Goal: Task Accomplishment & Management: Use online tool/utility

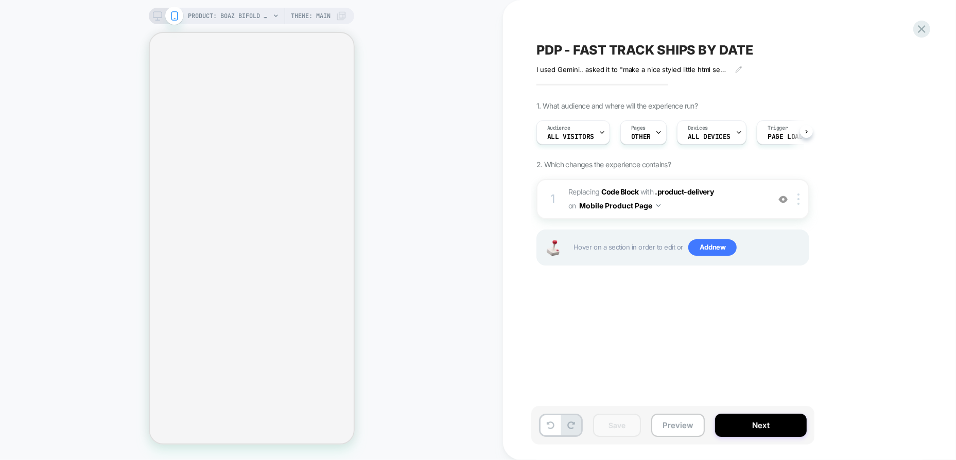
click at [683, 428] on button "Preview" at bounding box center [678, 425] width 54 height 23
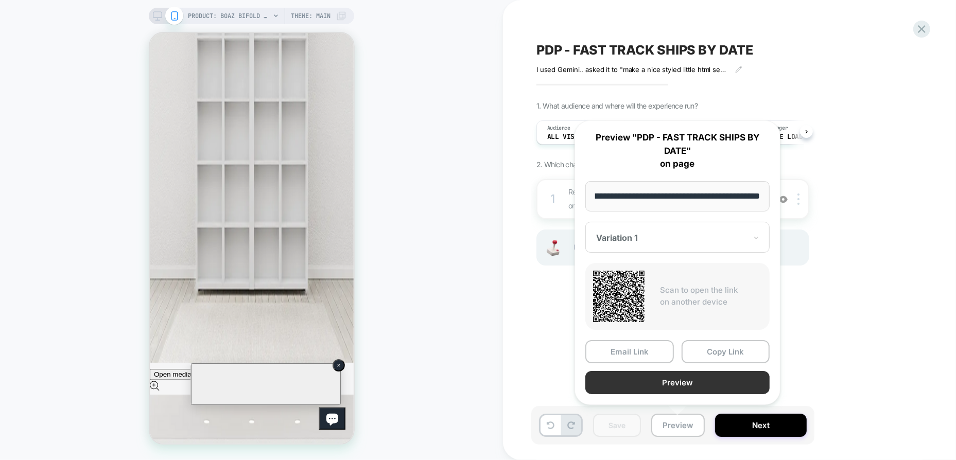
click at [673, 383] on button "Preview" at bounding box center [677, 382] width 184 height 23
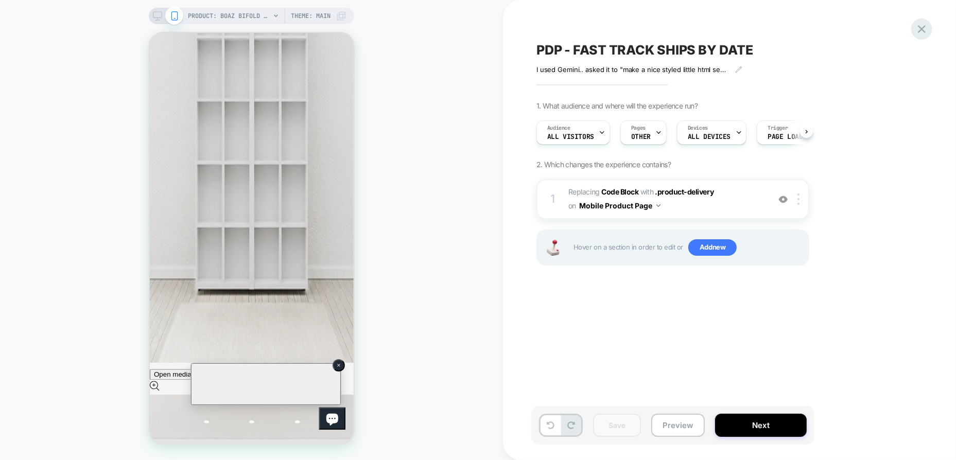
click at [921, 33] on icon at bounding box center [922, 29] width 14 height 14
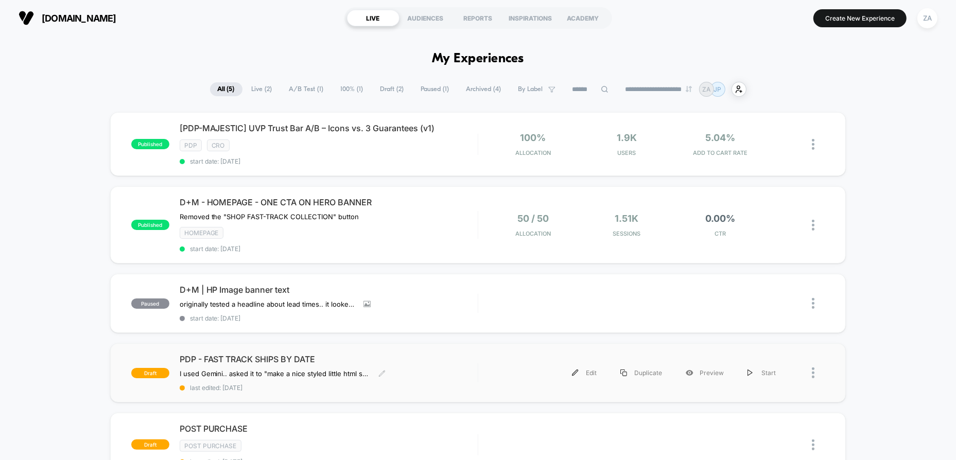
click at [445, 375] on div "PDP - FAST TRACK SHIPS BY DATE I used Gemini.. asked it to "make a nice styled …" at bounding box center [329, 373] width 298 height 38
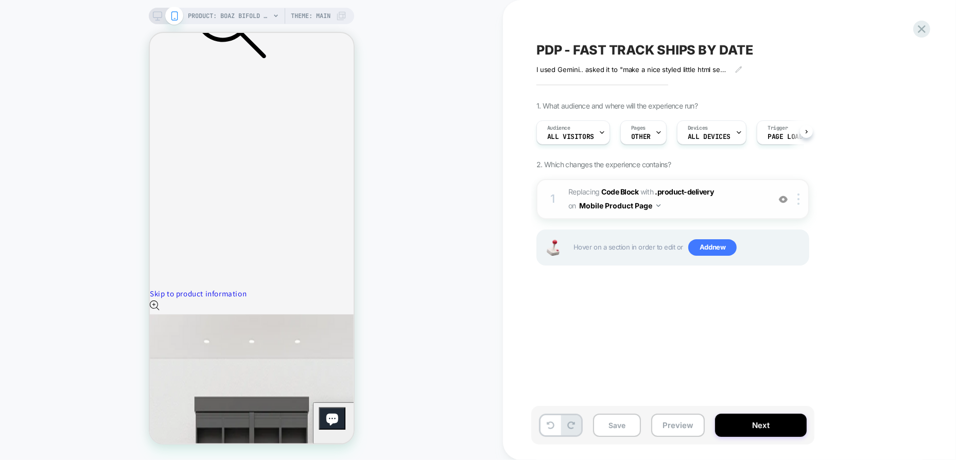
click at [690, 203] on span "Replacing Code Block WITH .product-delivery .product-delivery on Mobile Product…" at bounding box center [666, 199] width 196 height 28
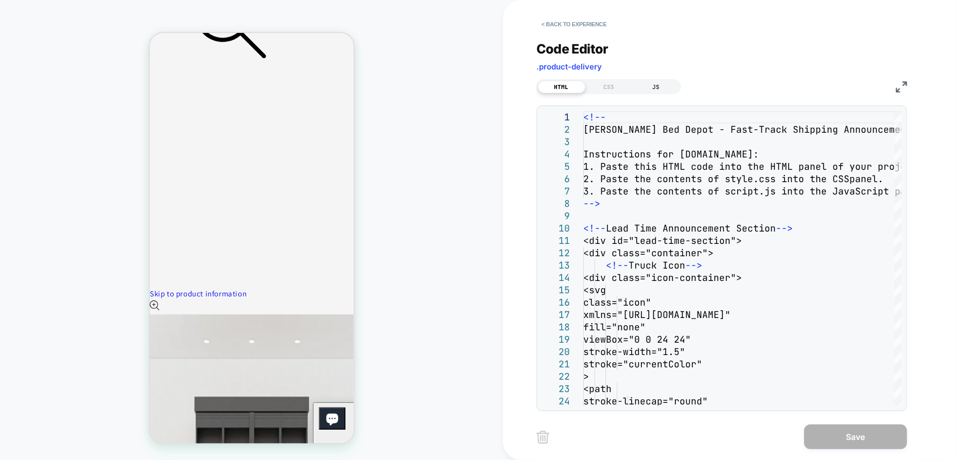
click at [668, 89] on div "JS" at bounding box center [656, 87] width 47 height 12
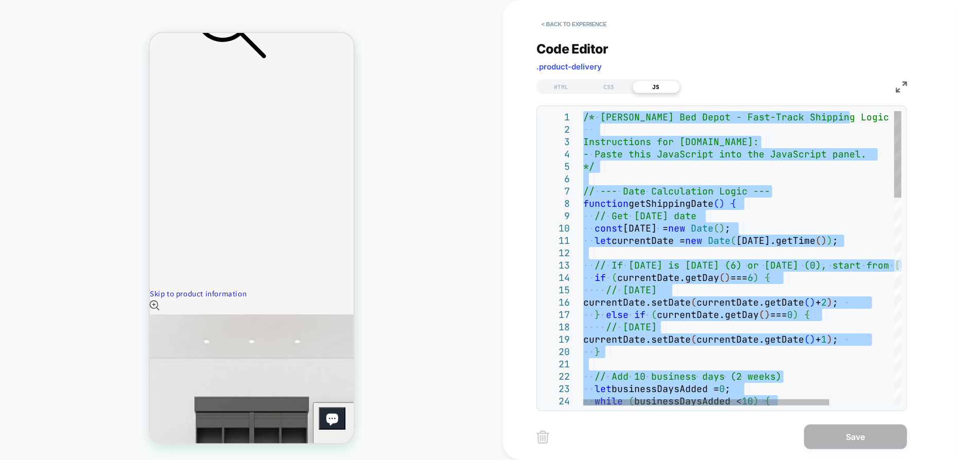
type textarea "**********"
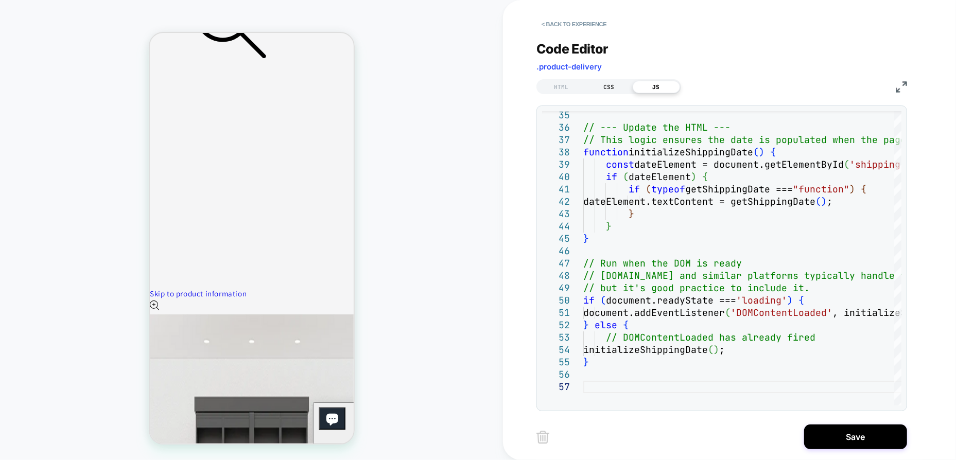
click at [607, 83] on div "CSS" at bounding box center [608, 87] width 47 height 12
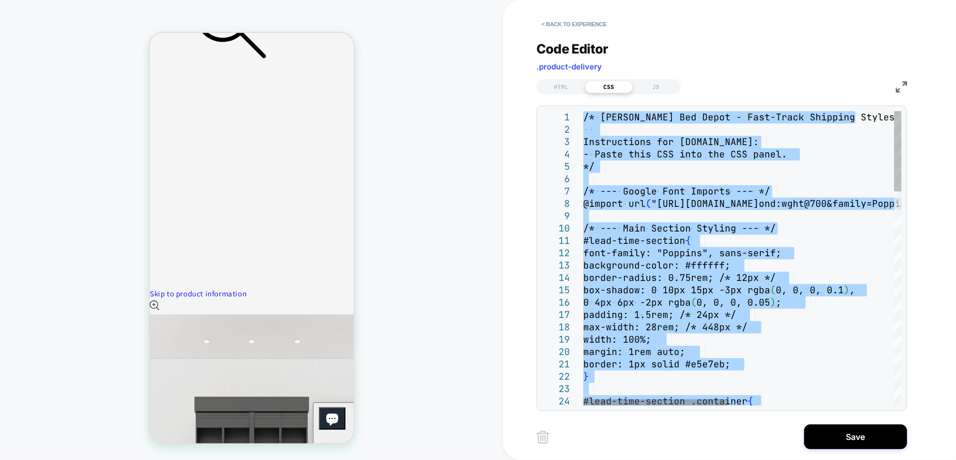
type textarea "*"
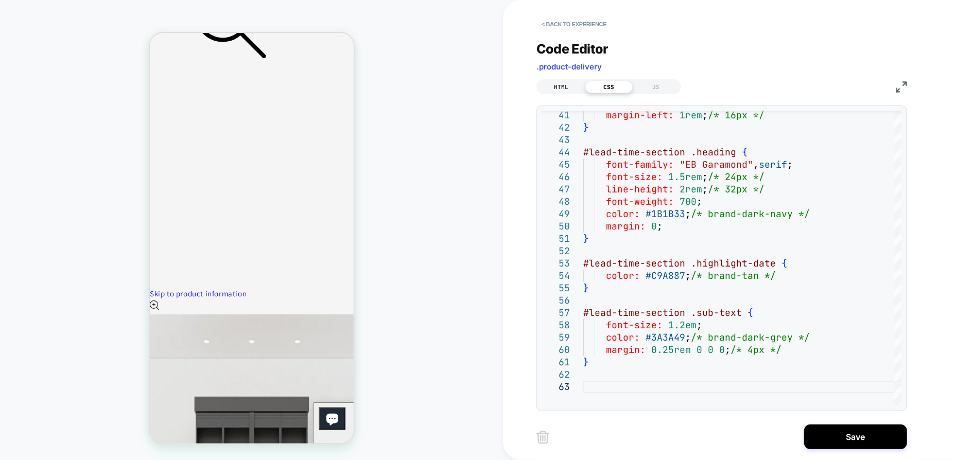
click at [568, 92] on div "HTML" at bounding box center [561, 87] width 47 height 12
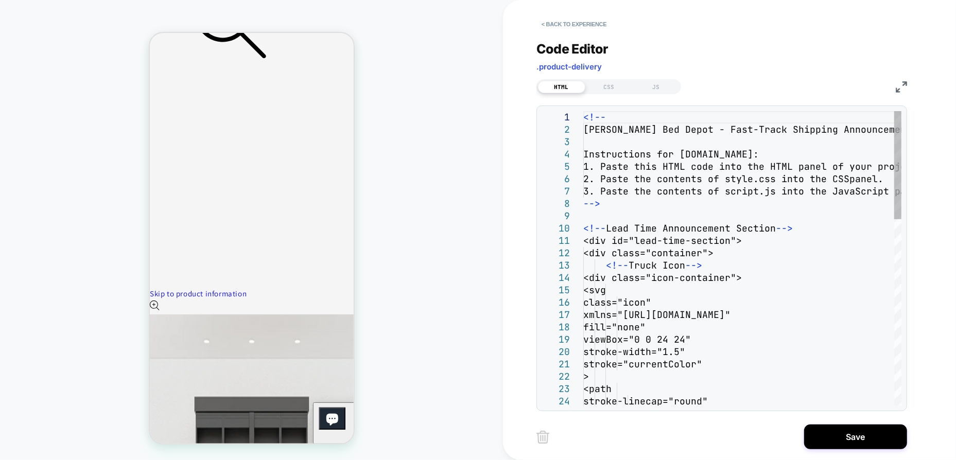
type textarea "**********"
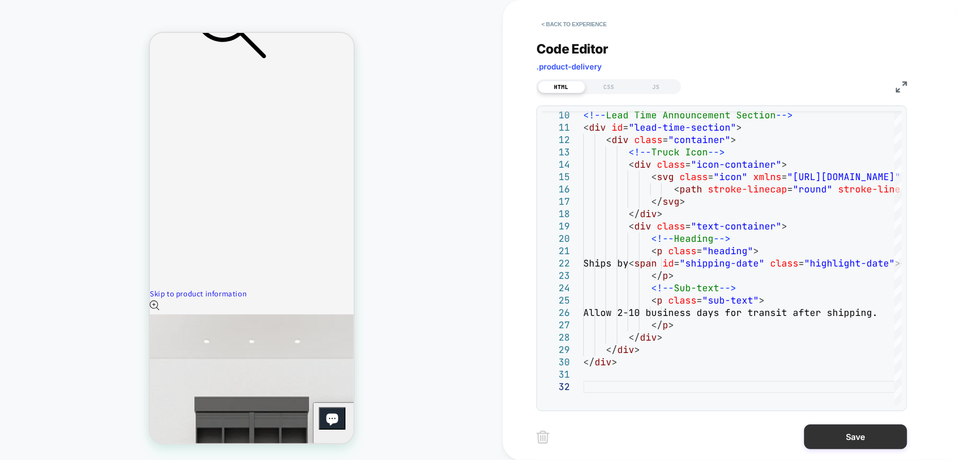
click at [853, 434] on button "Save" at bounding box center [855, 437] width 103 height 25
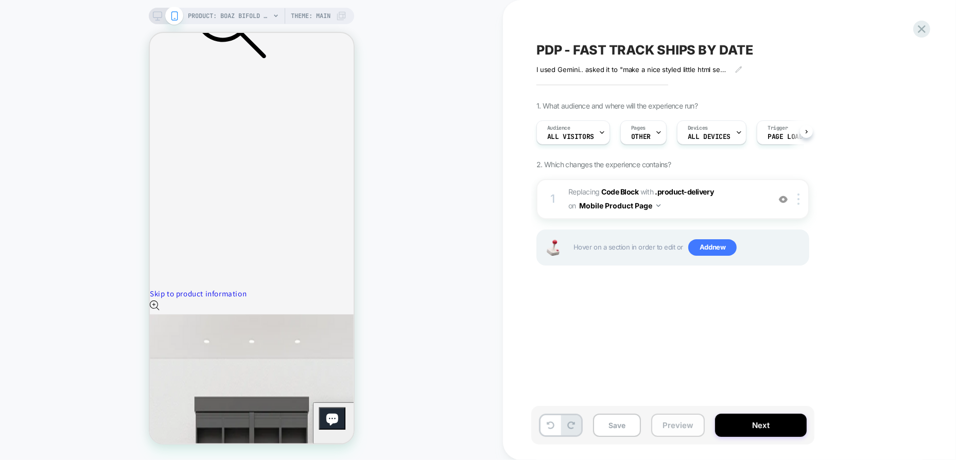
click at [677, 424] on button "Preview" at bounding box center [678, 425] width 54 height 23
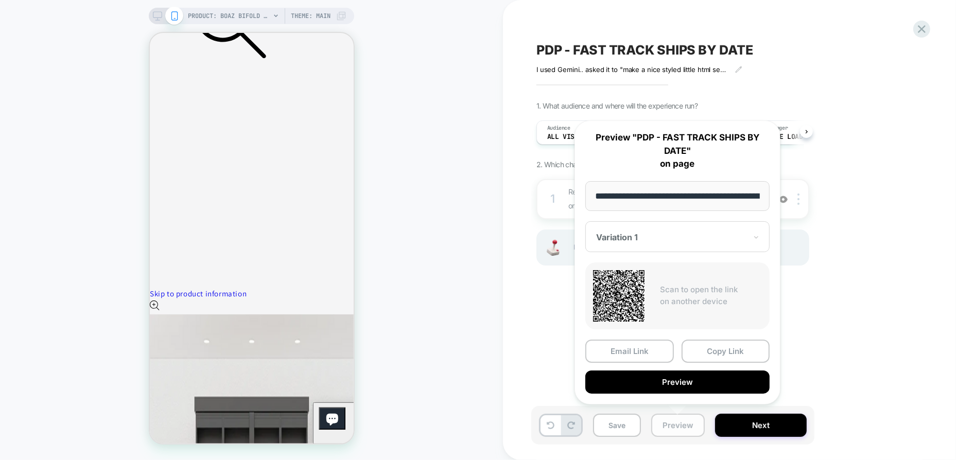
scroll to position [0, 381]
click at [658, 382] on button "Preview" at bounding box center [677, 382] width 184 height 23
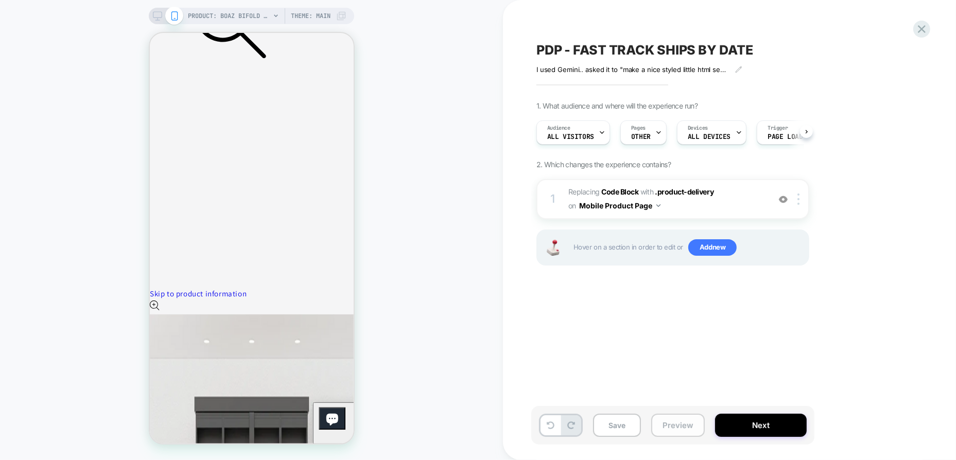
click at [685, 428] on button "Preview" at bounding box center [678, 425] width 54 height 23
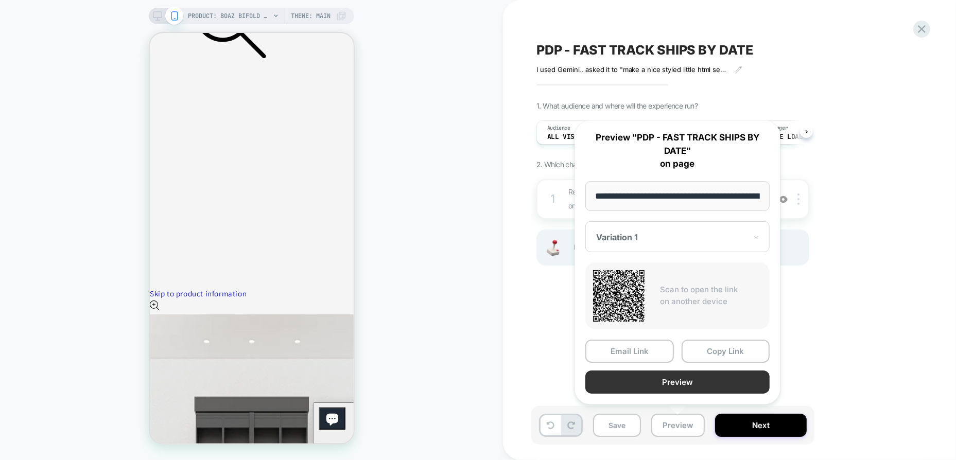
scroll to position [0, 381]
click at [681, 387] on button "Preview" at bounding box center [677, 382] width 184 height 23
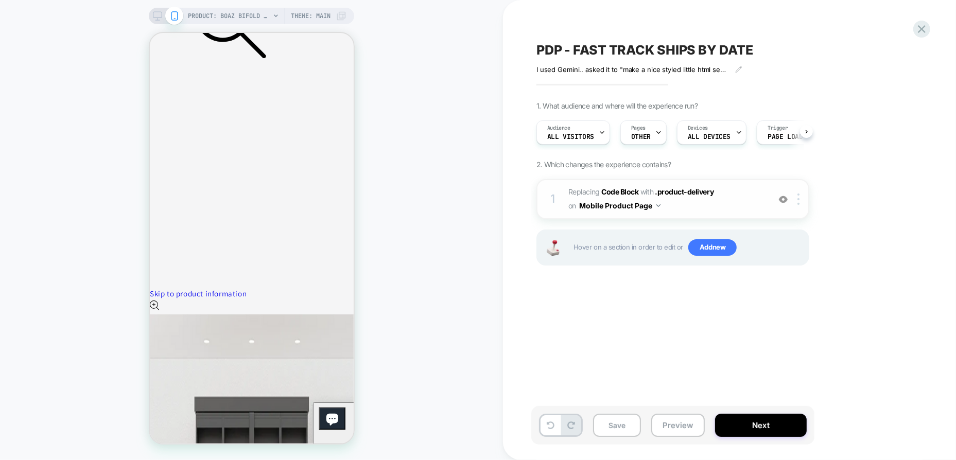
click at [693, 197] on span "Replacing Code Block WITH .product-delivery .product-delivery on Mobile Product…" at bounding box center [666, 199] width 196 height 28
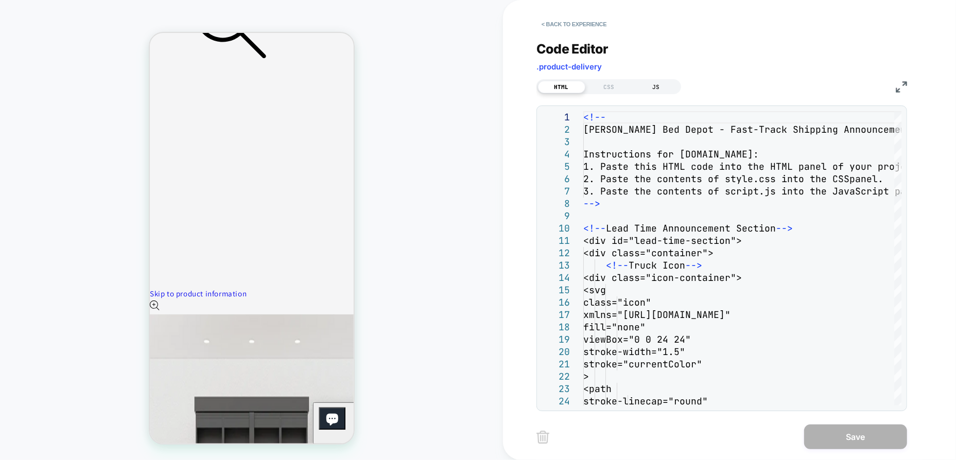
click at [666, 92] on div "JS" at bounding box center [656, 87] width 47 height 12
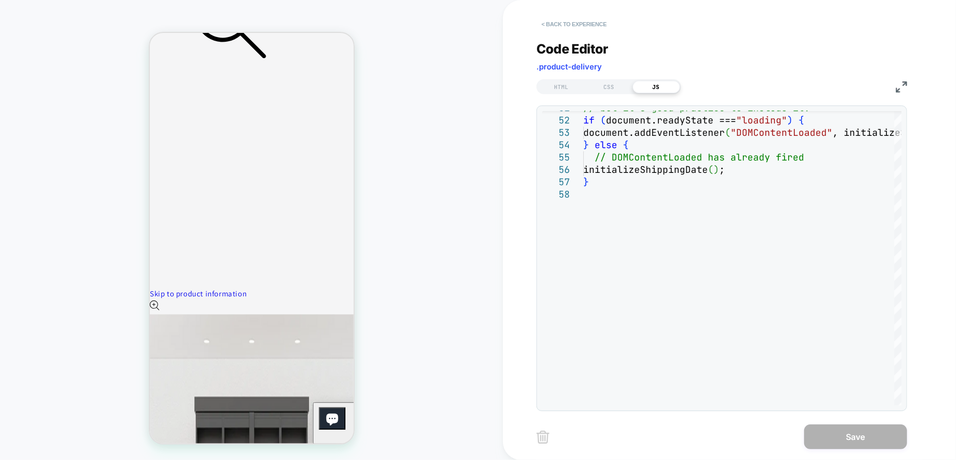
click at [583, 19] on button "< Back to experience" at bounding box center [573, 24] width 75 height 16
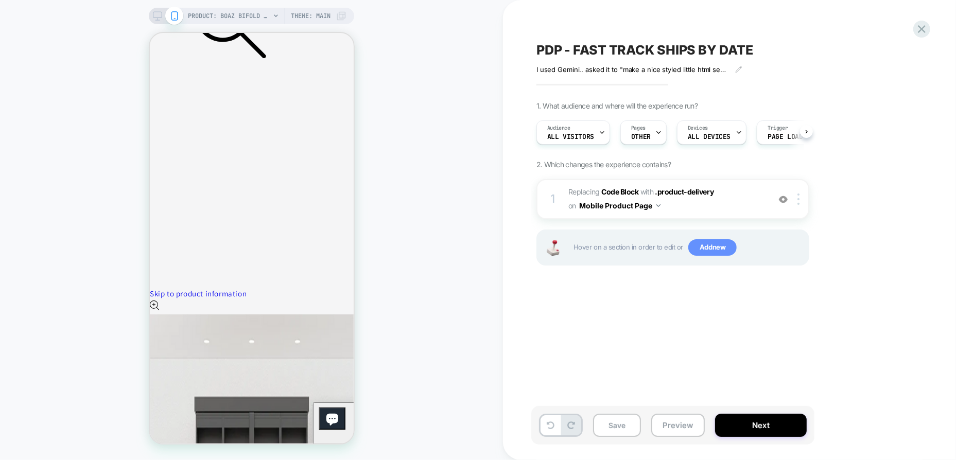
scroll to position [0, 0]
click at [740, 205] on span "Replacing Code Block WITH .product-delivery .product-delivery on Mobile Product…" at bounding box center [666, 199] width 196 height 28
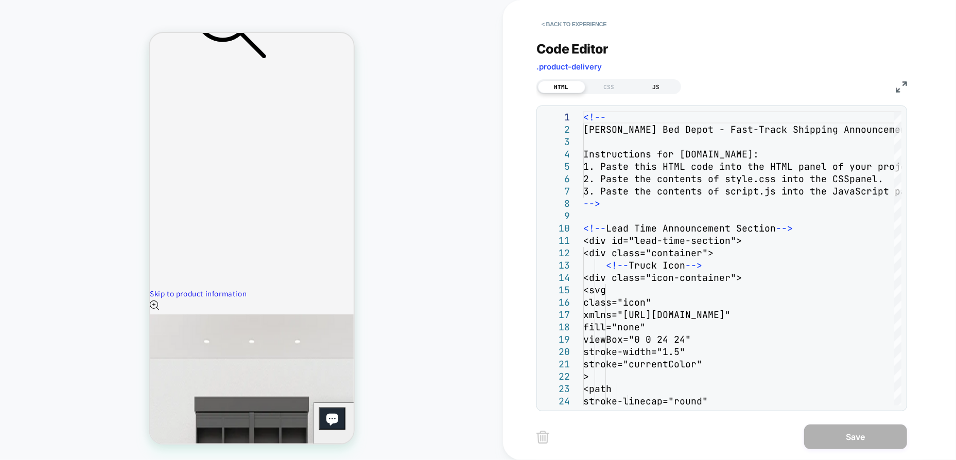
click at [651, 88] on div "JS" at bounding box center [656, 87] width 47 height 12
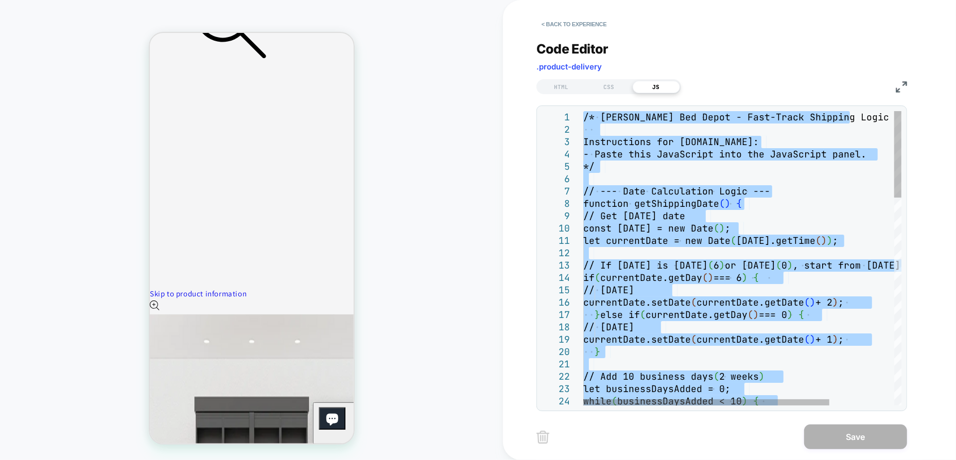
type textarea "**********"
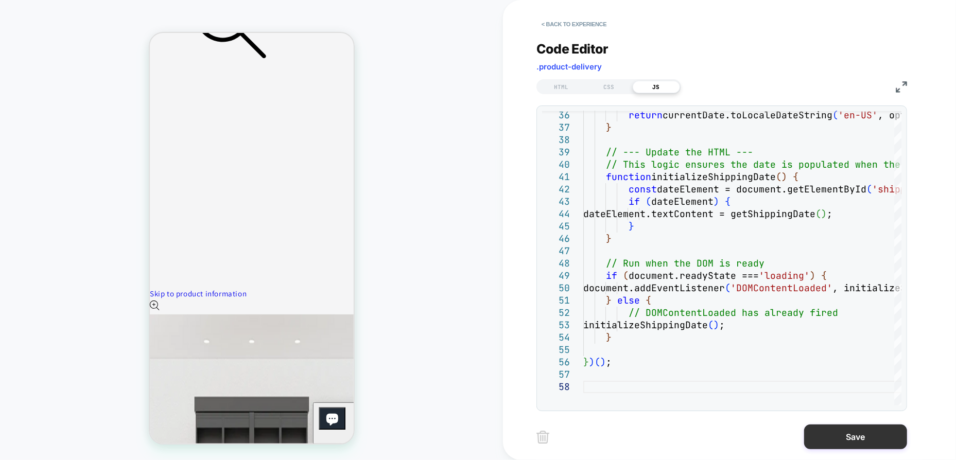
click at [849, 432] on button "Save" at bounding box center [855, 437] width 103 height 25
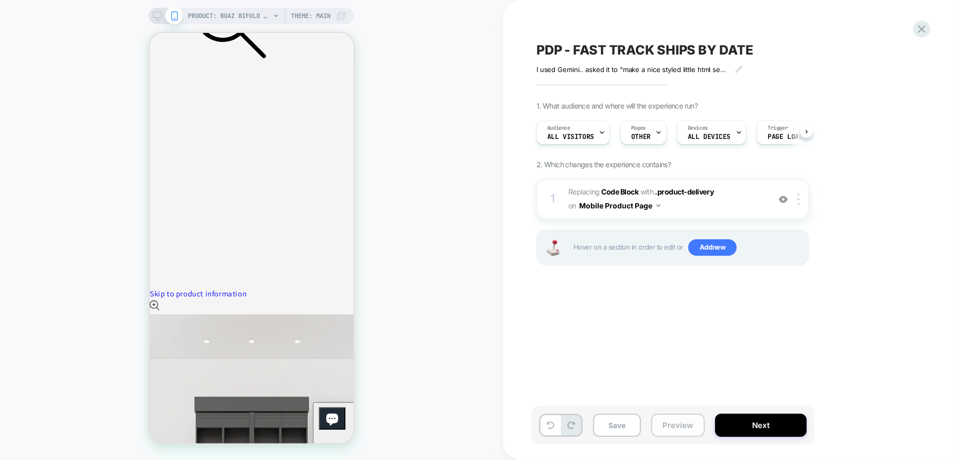
click at [680, 424] on button "Preview" at bounding box center [678, 425] width 54 height 23
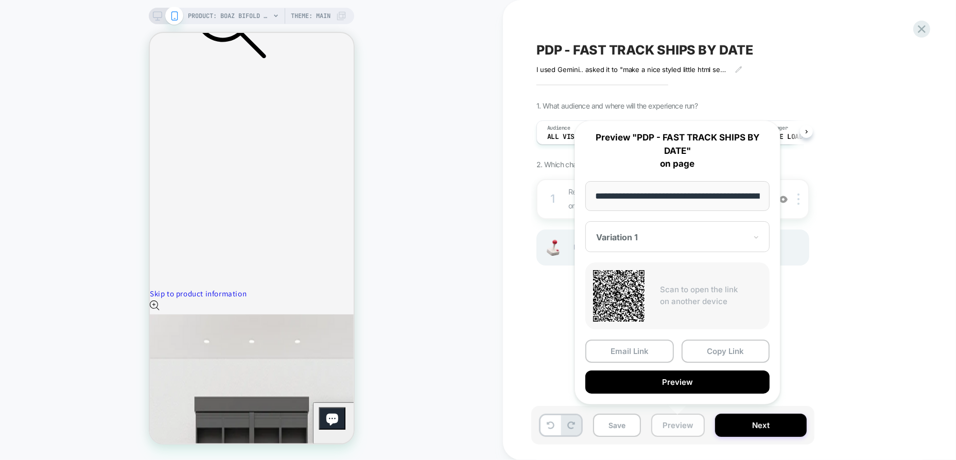
scroll to position [0, 381]
click at [686, 387] on button "Preview" at bounding box center [677, 382] width 184 height 23
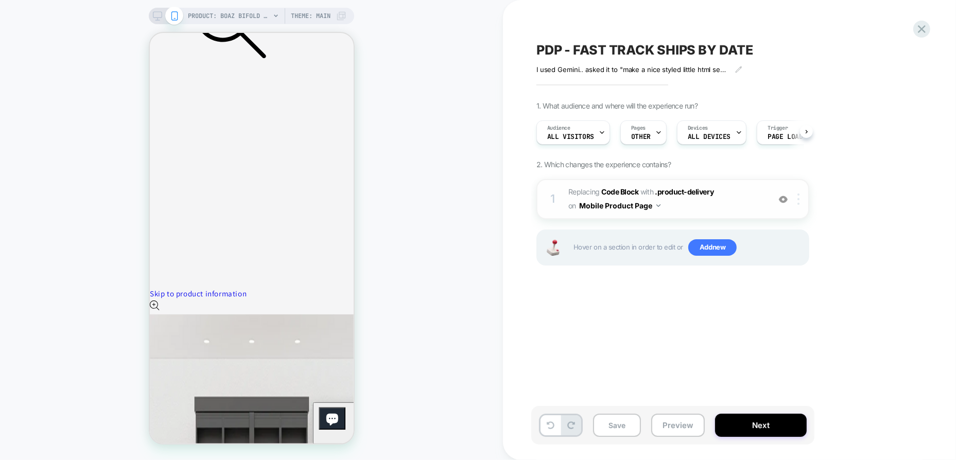
click at [800, 199] on div at bounding box center [800, 199] width 17 height 11
click at [796, 197] on div at bounding box center [800, 199] width 17 height 11
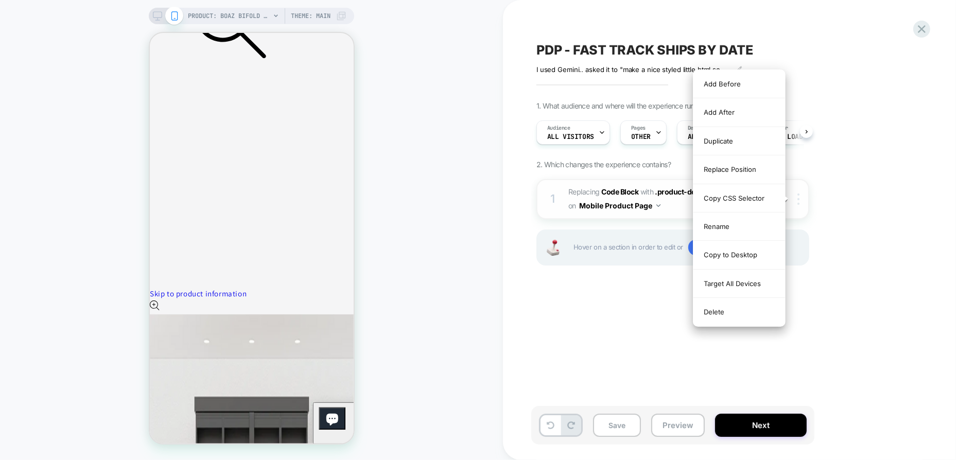
click at [796, 197] on div at bounding box center [800, 199] width 17 height 11
